Goal: Complete application form

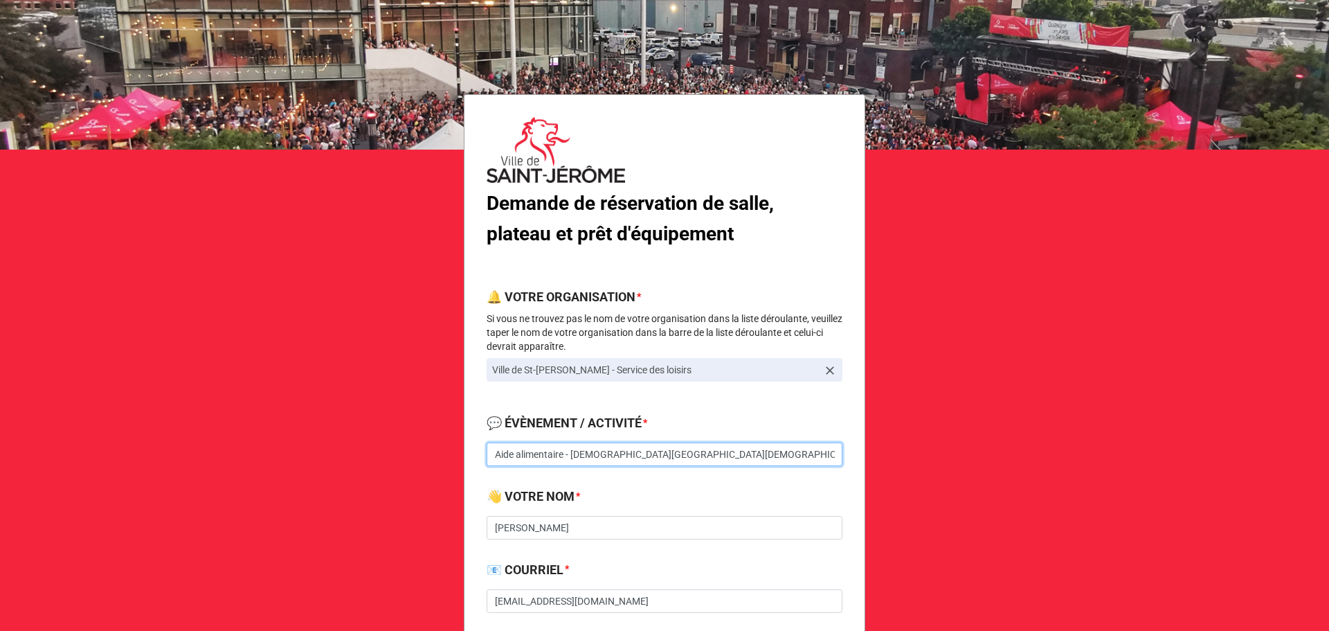
drag, startPoint x: 713, startPoint y: 451, endPoint x: 638, endPoint y: 452, distance: 74.8
click at [638, 452] on input "Aide alimentaire - [DEMOGRAPHIC_DATA][GEOGRAPHIC_DATA][DEMOGRAPHIC_DATA] (à con…" at bounding box center [665, 454] width 356 height 24
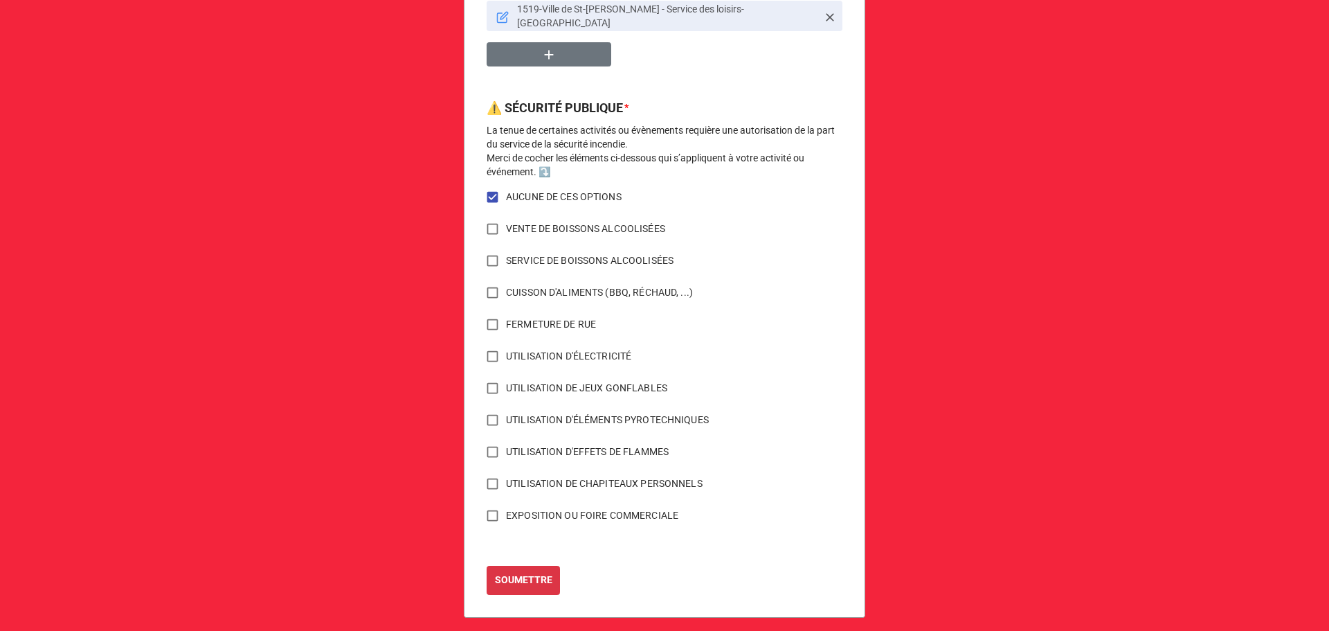
scroll to position [979, 0]
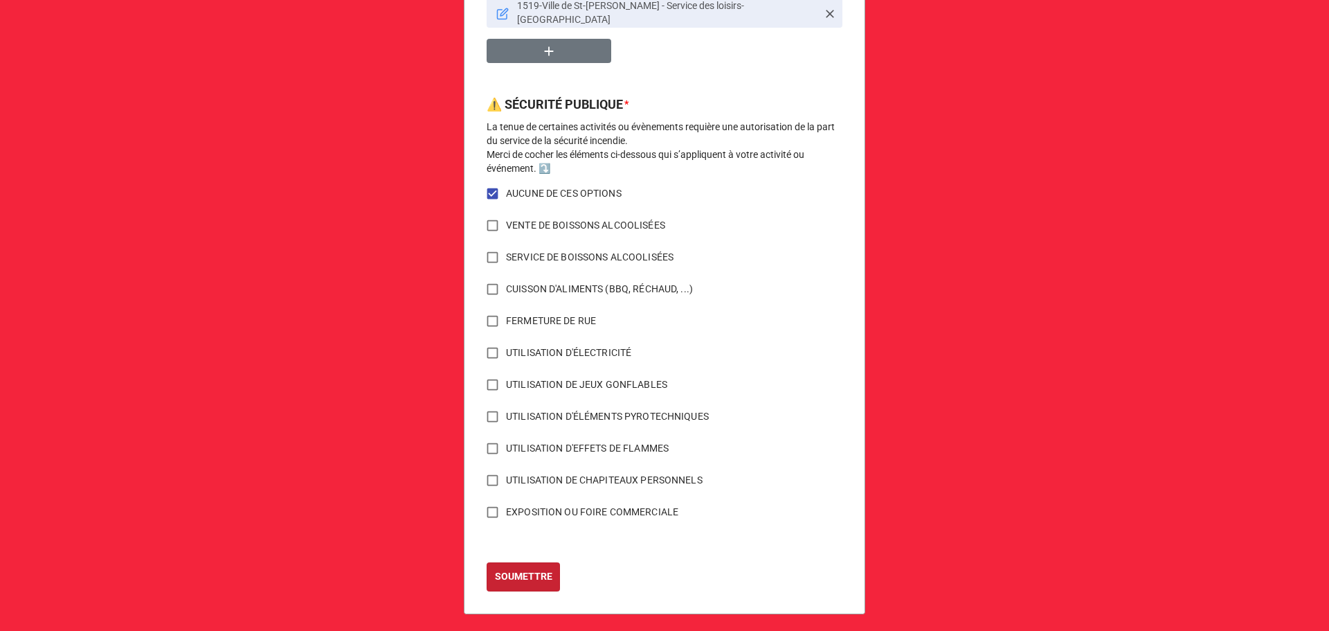
type input "Aide alimentaire - [GEOGRAPHIC_DATA]"
click at [528, 569] on b "SOUMETTRE" at bounding box center [523, 576] width 57 height 15
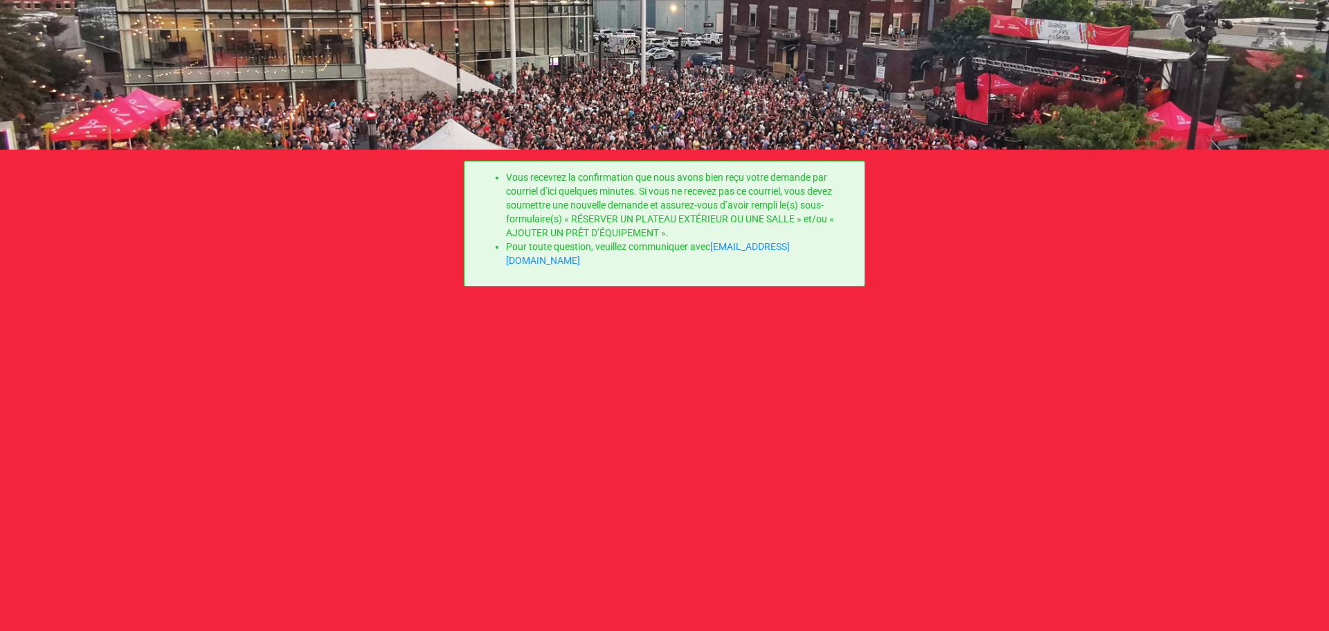
scroll to position [0, 0]
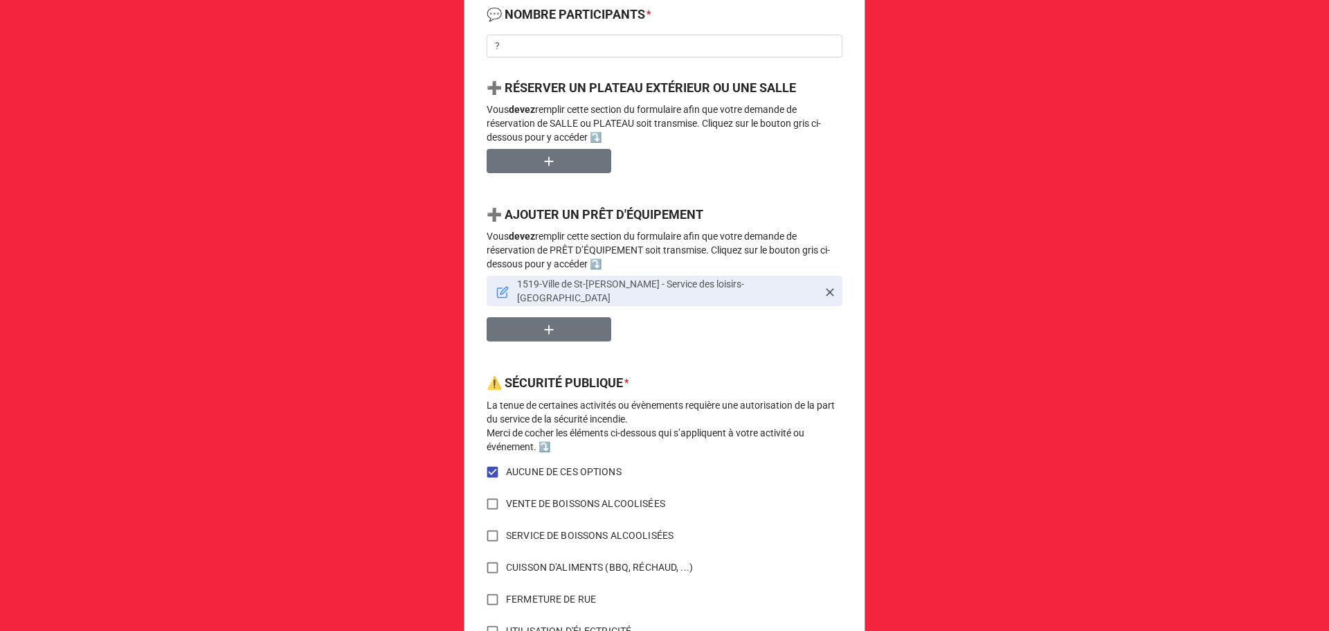
scroll to position [761, 0]
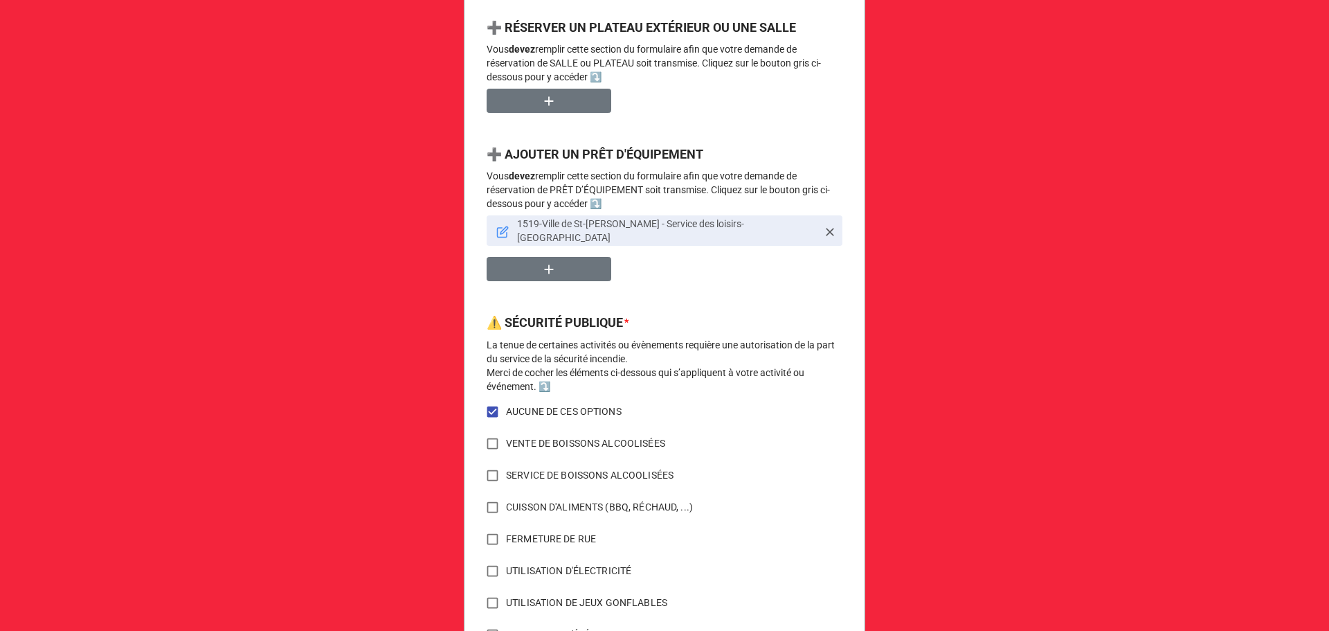
click at [491, 227] on link "1519-Ville de St-[PERSON_NAME] - Service des loisirs-[GEOGRAPHIC_DATA]" at bounding box center [665, 230] width 356 height 30
click at [496, 227] on icon at bounding box center [502, 232] width 12 height 12
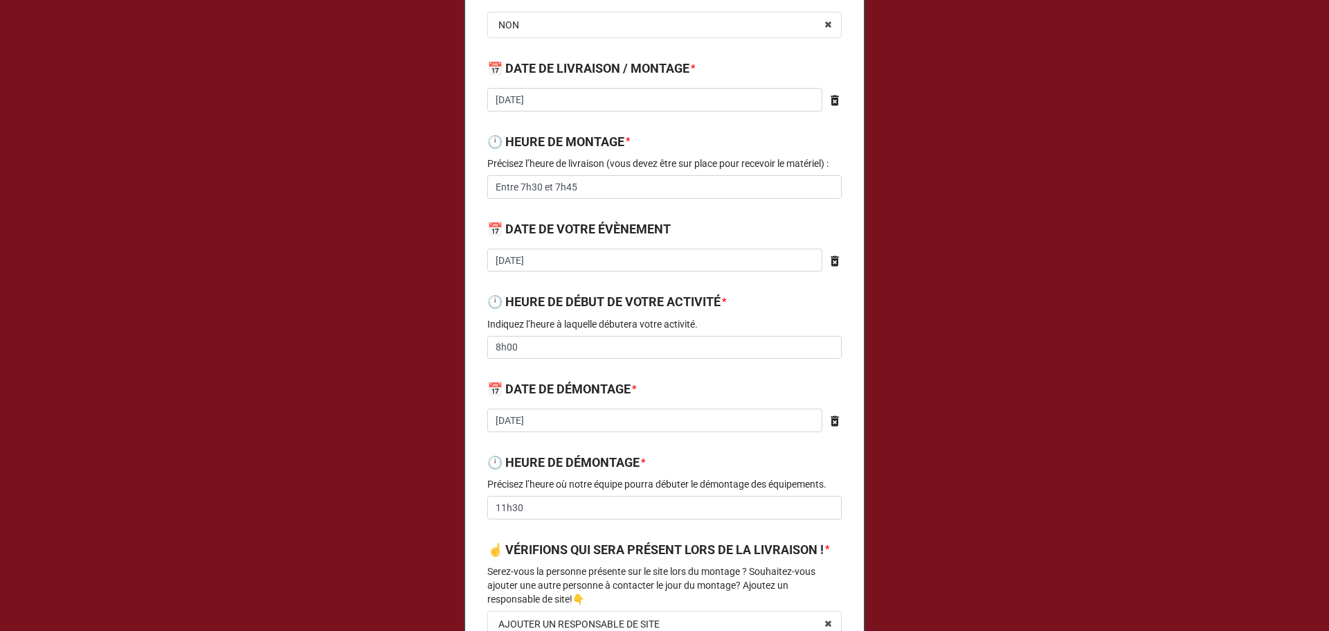
type textarea "x"
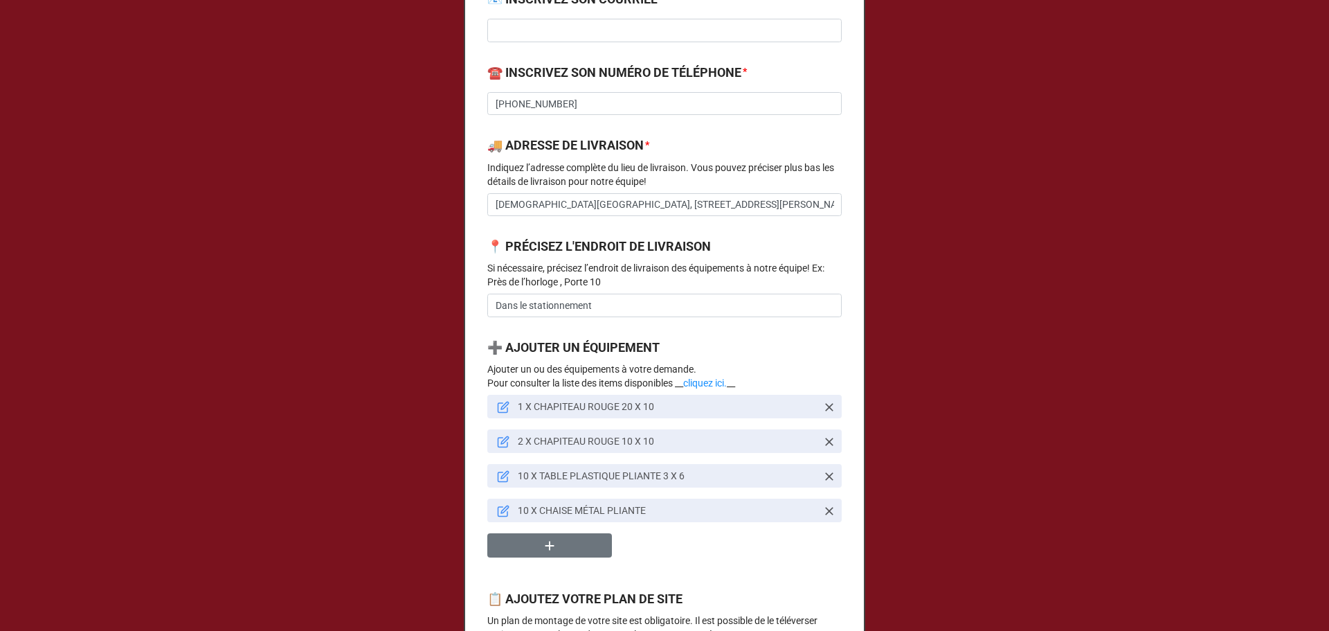
scroll to position [1038, 0]
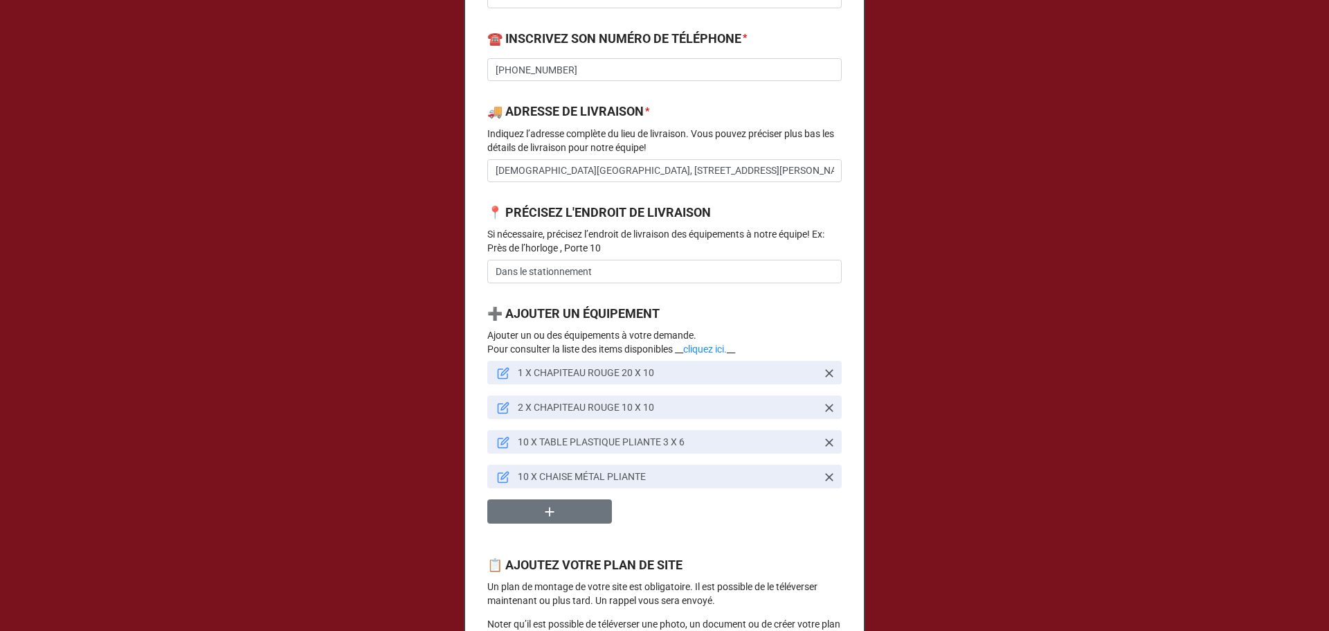
click at [504, 379] on icon at bounding box center [503, 374] width 10 height 10
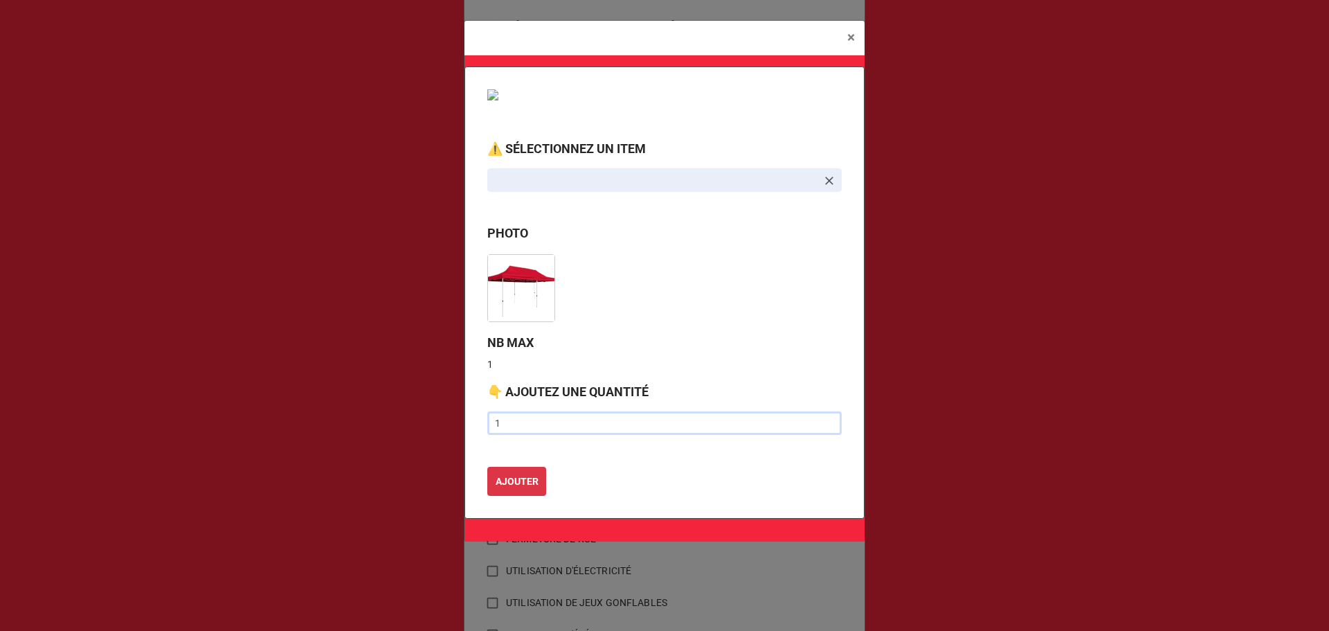
click at [538, 417] on input "1" at bounding box center [664, 423] width 354 height 24
click at [533, 421] on input "text" at bounding box center [664, 423] width 354 height 24
type input "2"
click at [513, 471] on button "AJOUTER" at bounding box center [516, 480] width 59 height 29
type textarea "x"
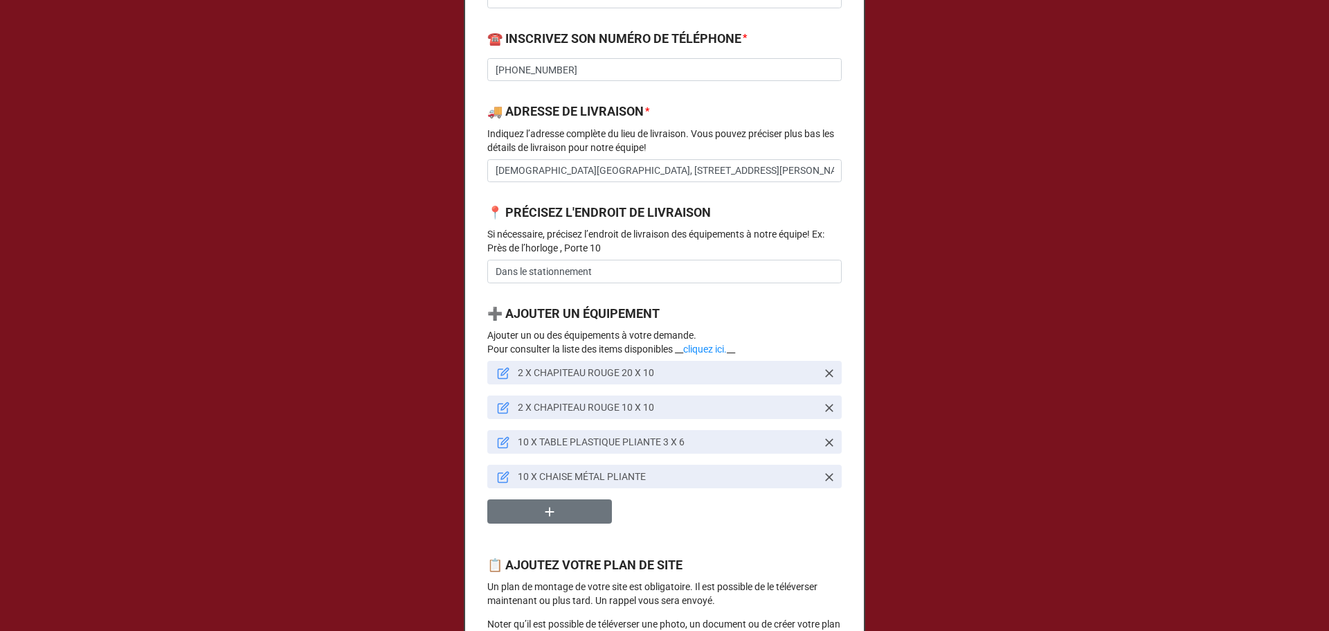
click at [501, 414] on icon at bounding box center [503, 407] width 12 height 12
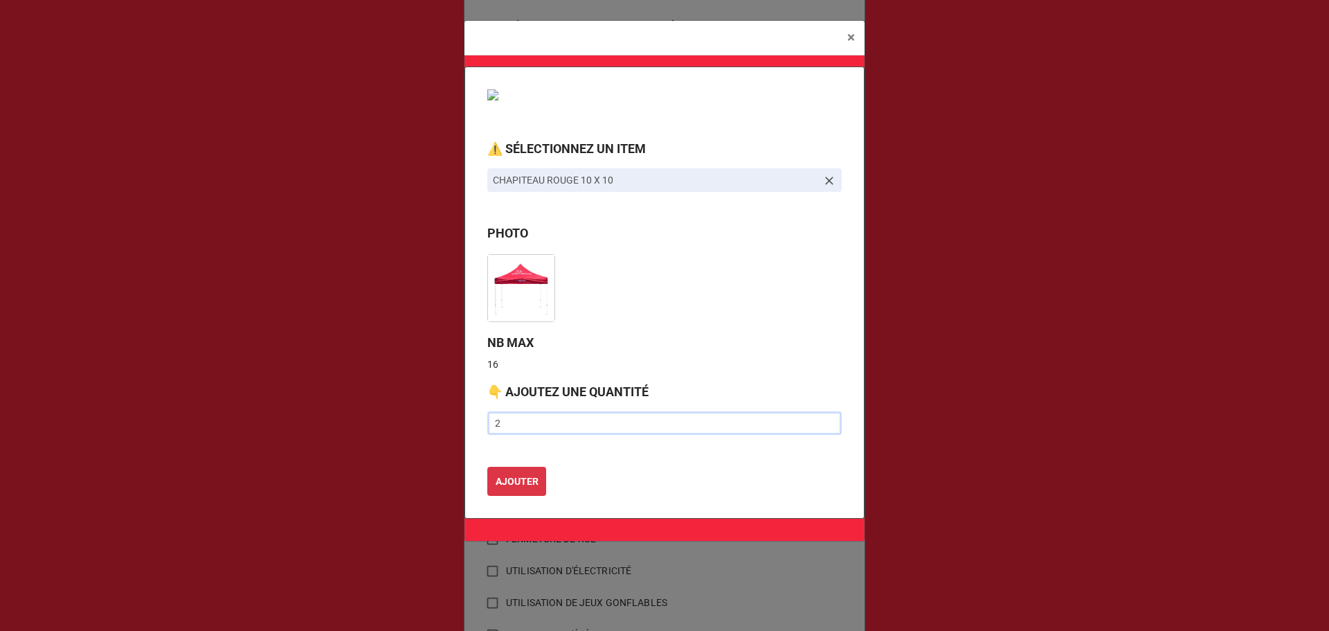
click at [505, 419] on input "2" at bounding box center [664, 423] width 354 height 24
click at [556, 423] on input "text" at bounding box center [664, 423] width 354 height 24
type input "5"
click at [516, 486] on b "AJOUTER" at bounding box center [517, 481] width 43 height 15
type textarea "x"
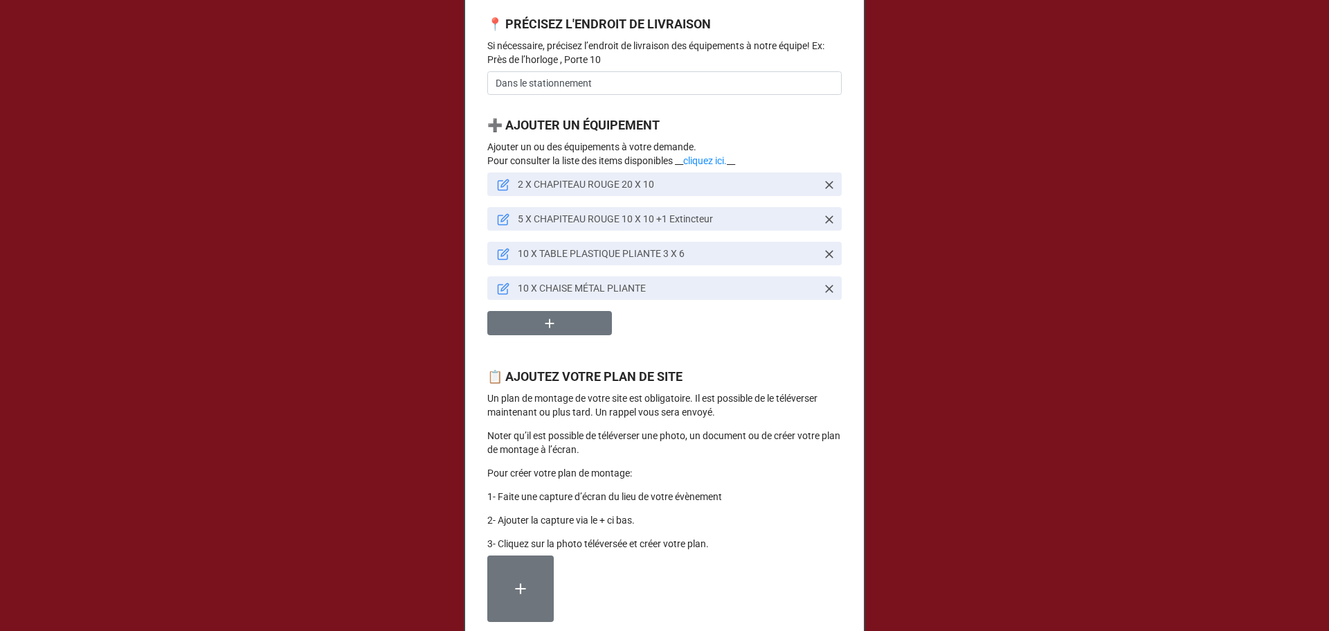
scroll to position [1194, 0]
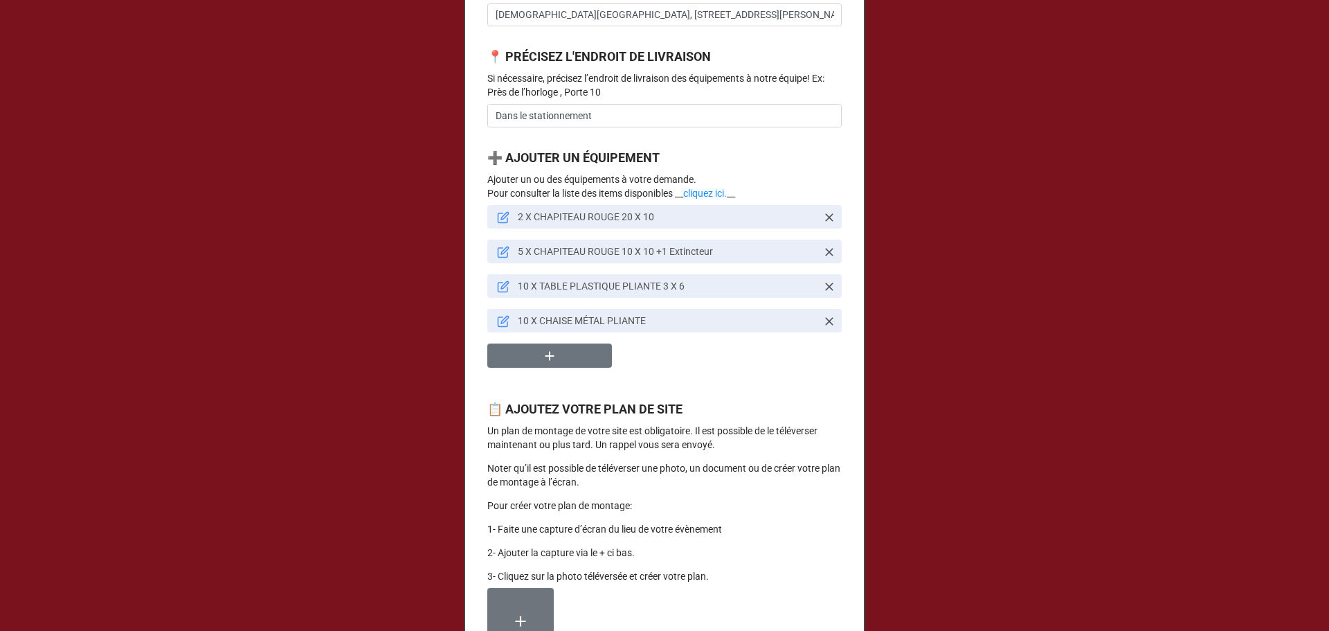
click at [498, 292] on icon at bounding box center [503, 287] width 10 height 10
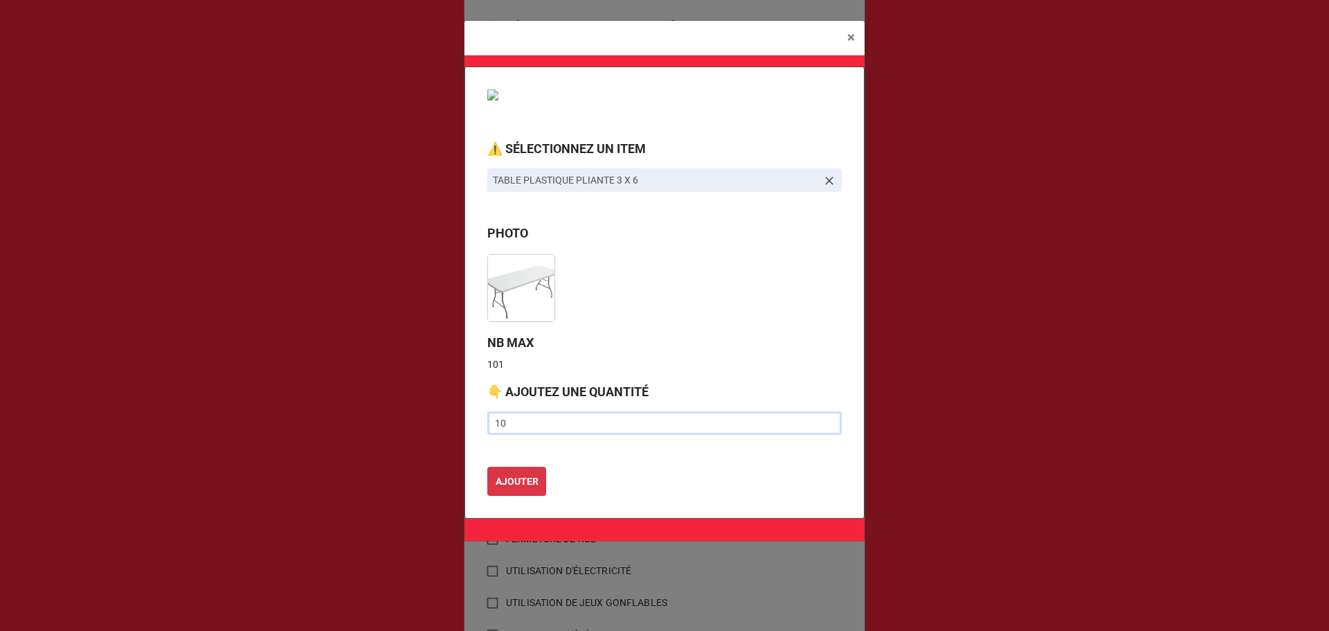
click at [511, 420] on input "10" at bounding box center [664, 423] width 354 height 24
type input "1"
click at [529, 426] on input "text" at bounding box center [664, 423] width 354 height 24
type input "21"
click at [522, 482] on b "AJOUTER" at bounding box center [517, 481] width 43 height 15
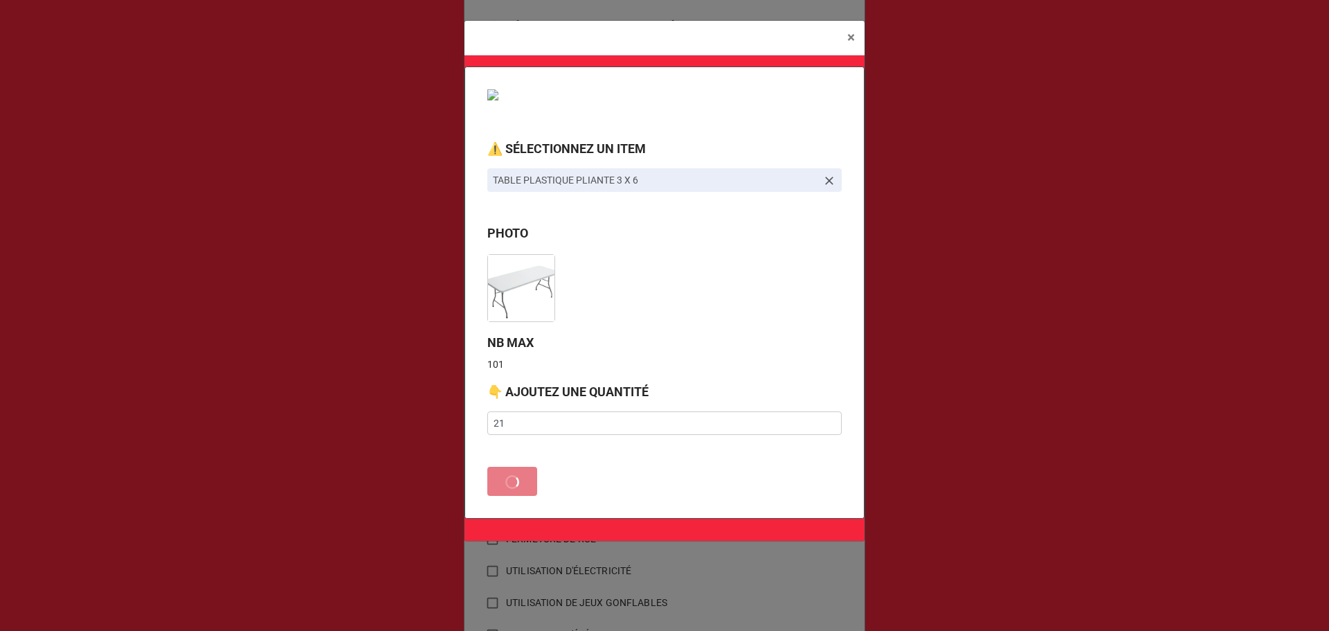
type textarea "x"
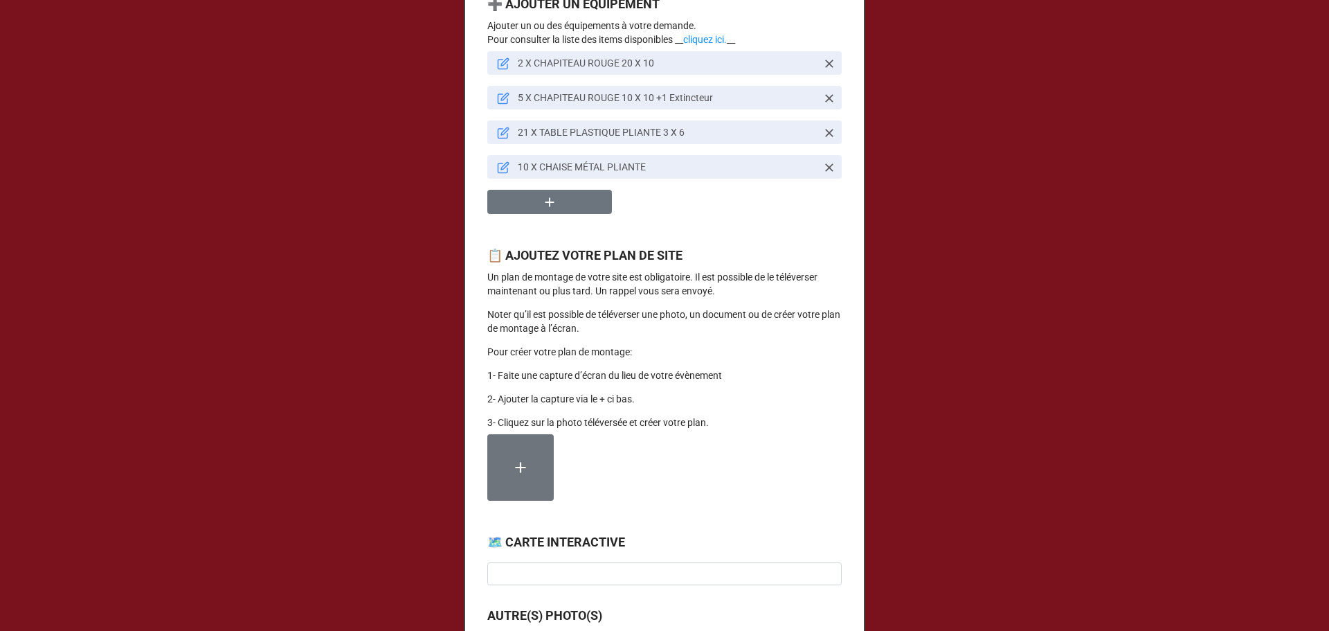
scroll to position [1263, 0]
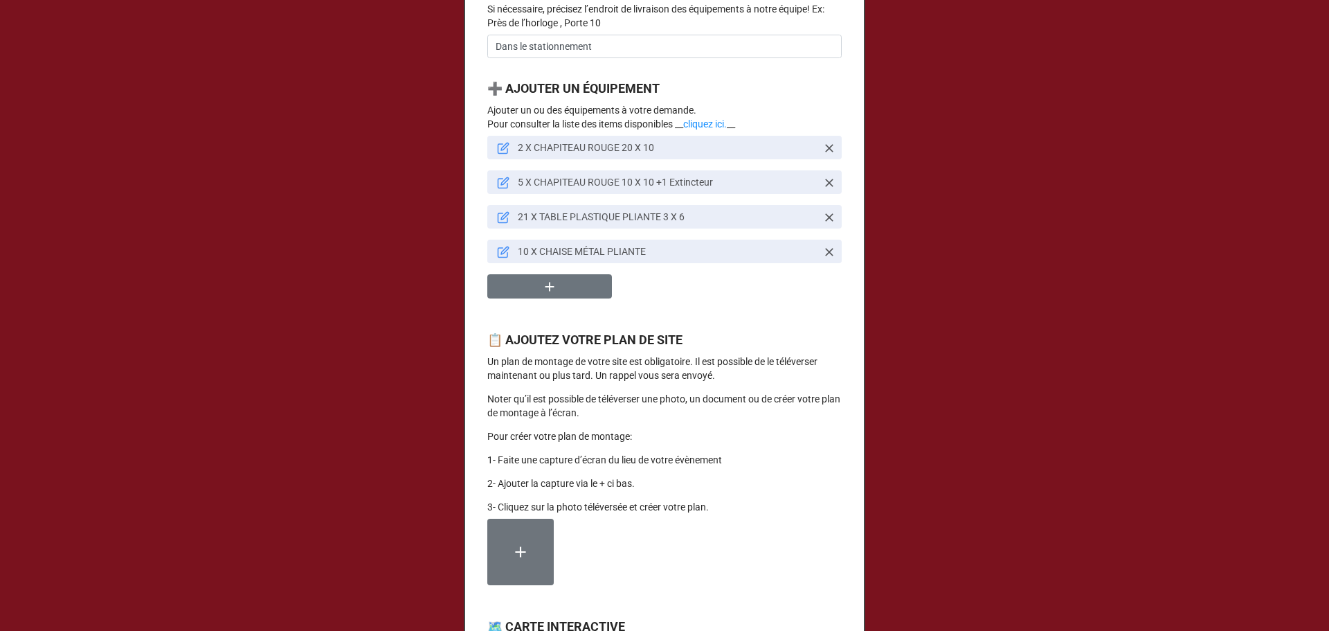
click at [497, 258] on icon at bounding box center [503, 252] width 12 height 12
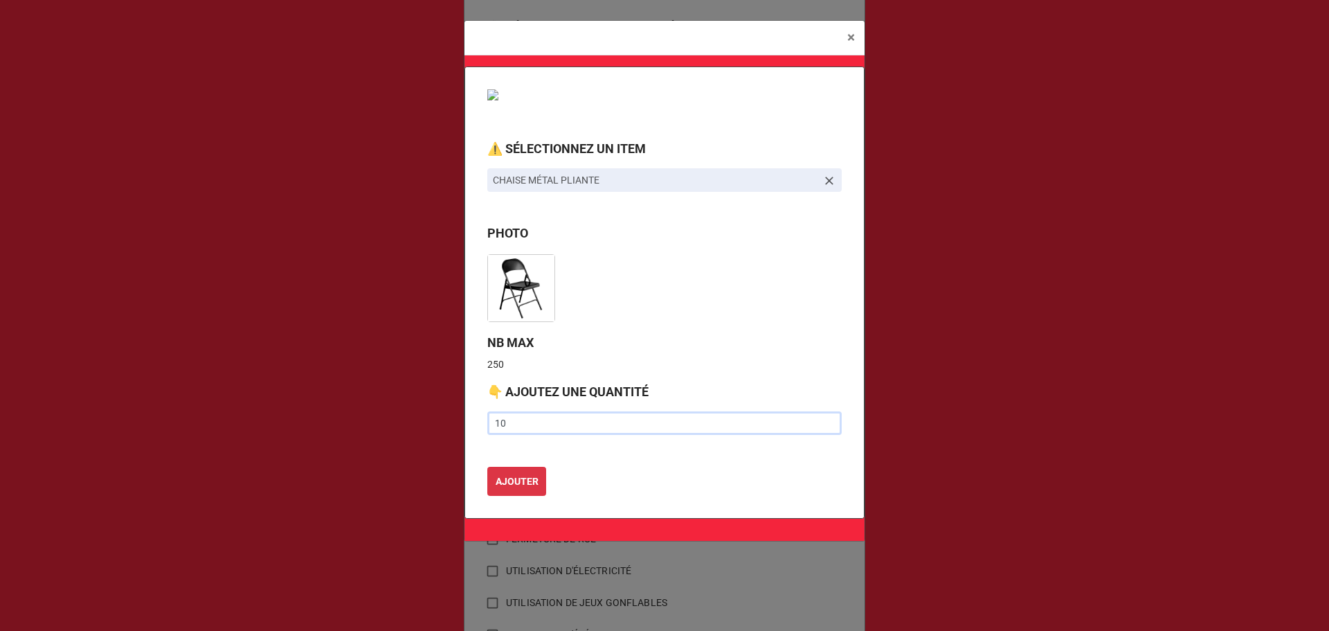
click at [509, 423] on input "10" at bounding box center [664, 423] width 354 height 24
type input "1"
click at [577, 429] on input "text" at bounding box center [664, 423] width 354 height 24
type input "20"
click at [505, 483] on b "AJOUTER" at bounding box center [517, 481] width 43 height 15
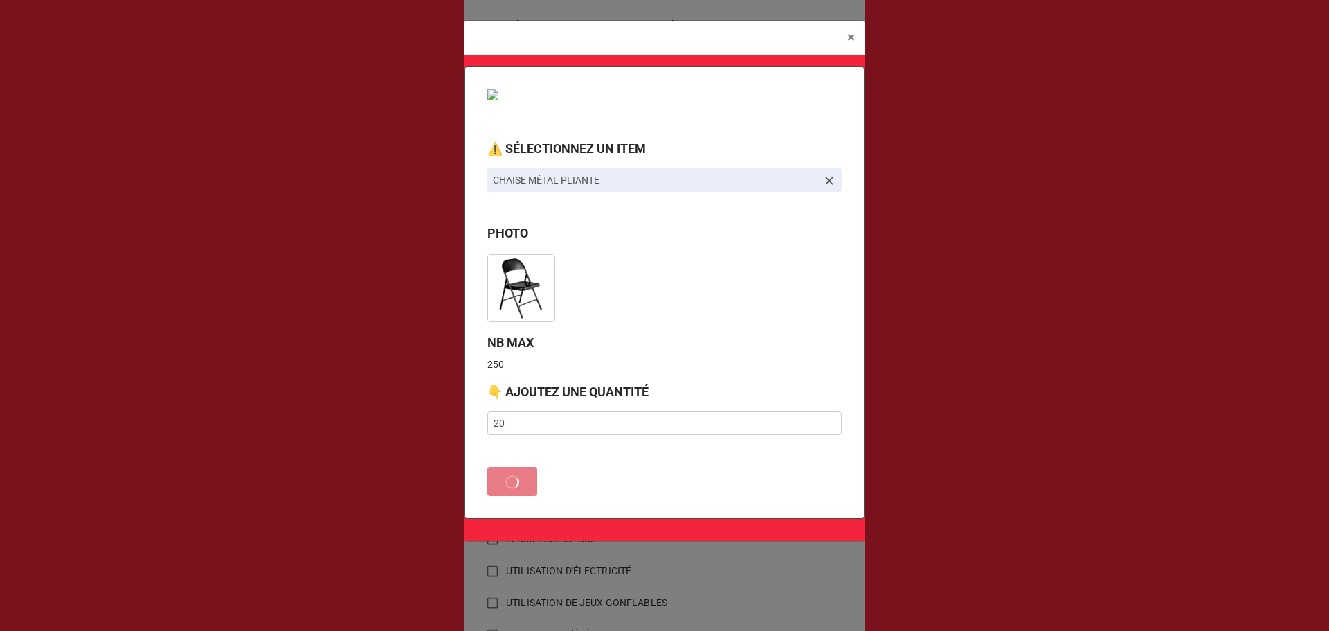
type textarea "x"
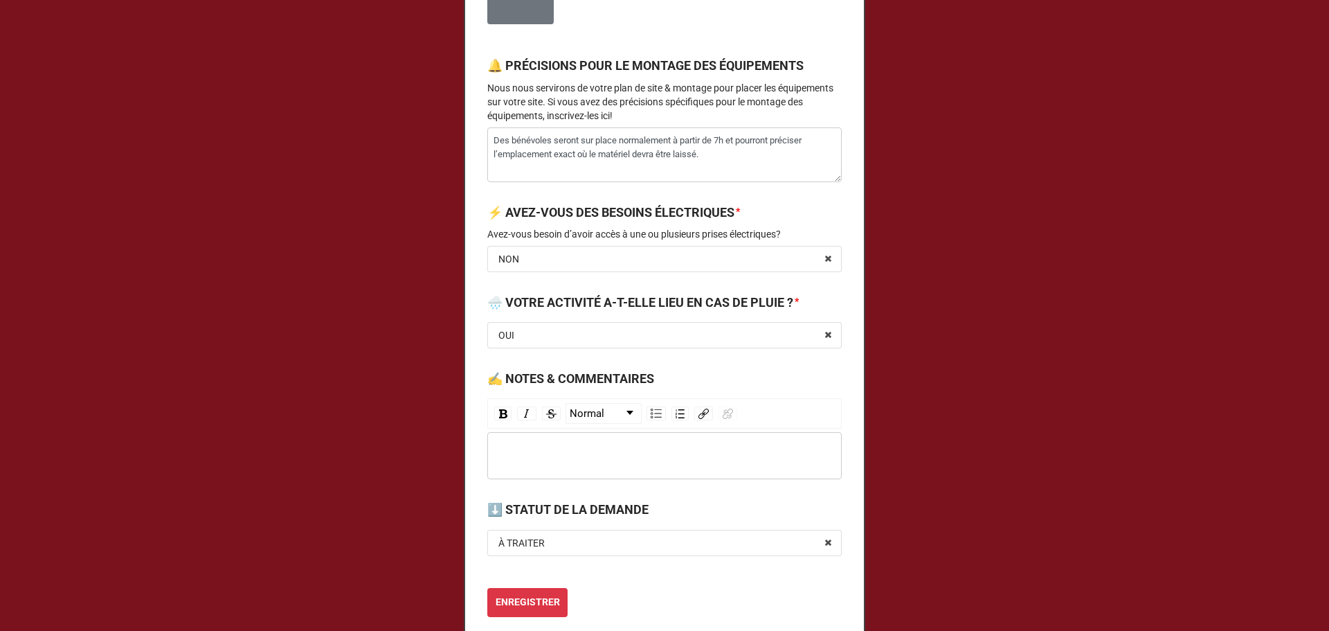
scroll to position [2163, 0]
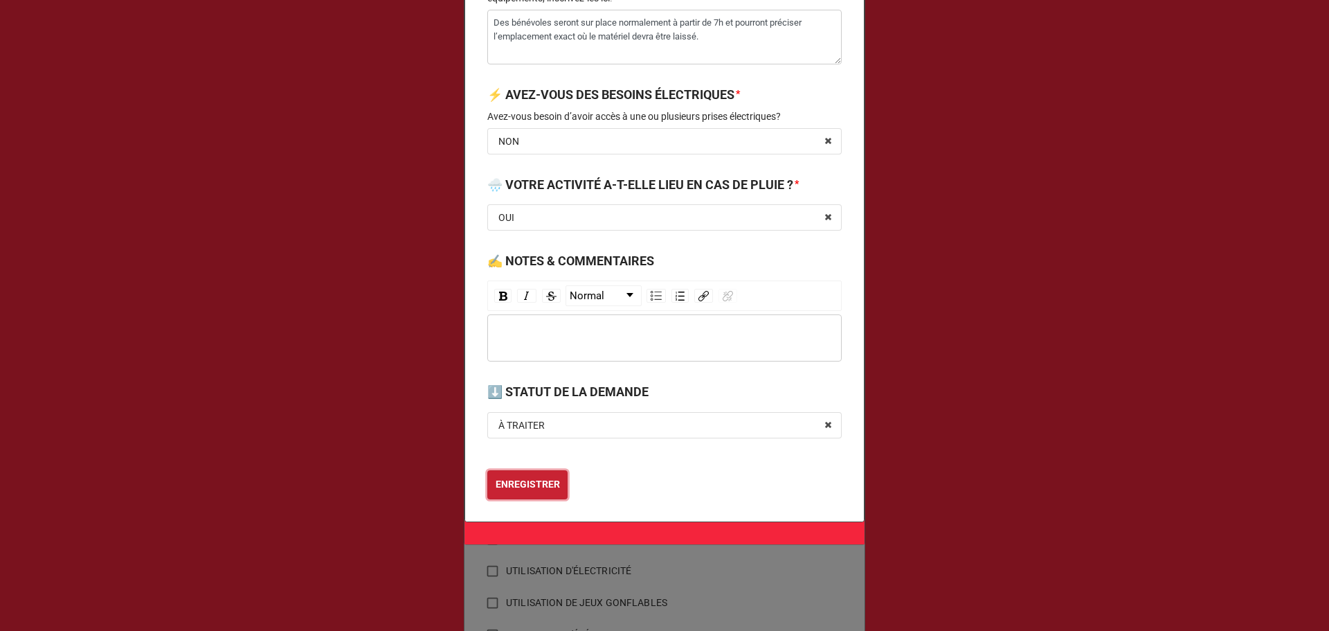
click at [525, 478] on b "ENREGISTRER" at bounding box center [528, 484] width 64 height 15
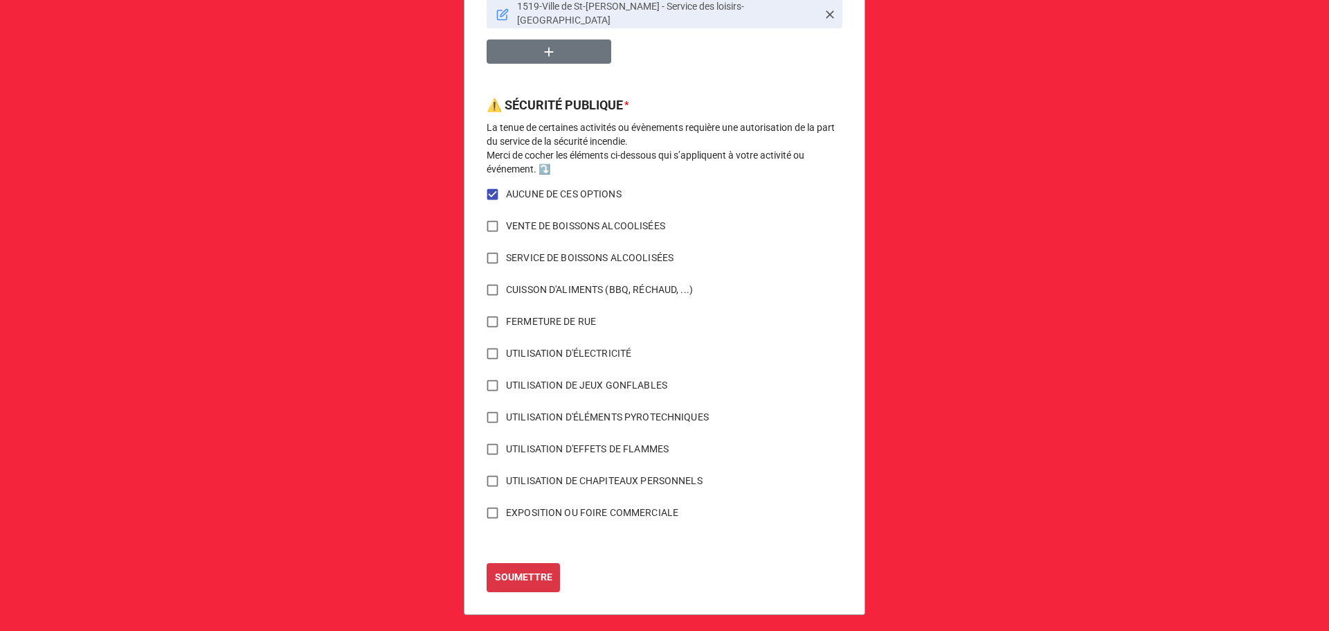
scroll to position [979, 0]
click at [495, 569] on b "SOUMETTRE" at bounding box center [523, 576] width 57 height 15
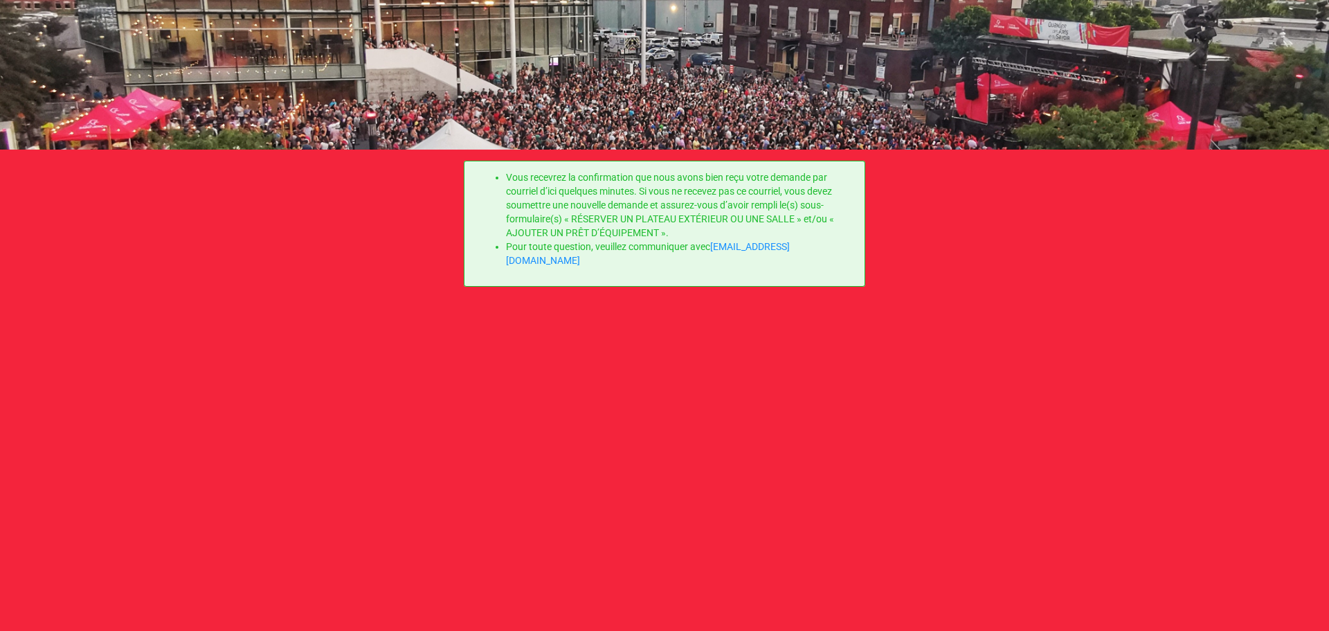
scroll to position [0, 0]
